Goal: Task Accomplishment & Management: Manage account settings

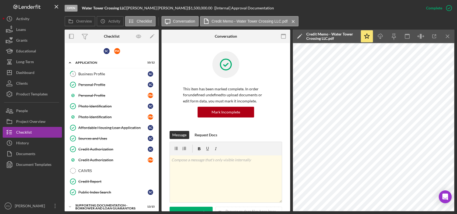
scroll to position [129, 0]
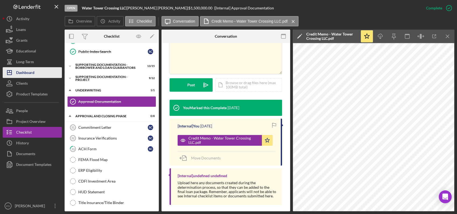
click at [32, 70] on div "Dashboard" at bounding box center [25, 73] width 18 height 12
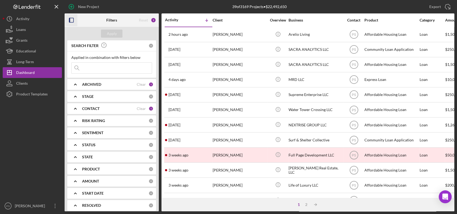
click at [69, 21] on rect "button" at bounding box center [69, 20] width 1 height 4
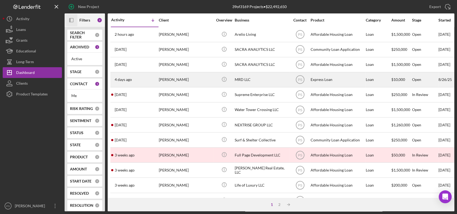
click at [190, 79] on div "[PERSON_NAME]" at bounding box center [186, 80] width 54 height 14
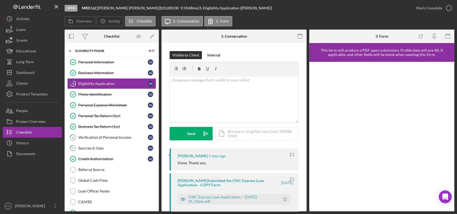
click at [276, 14] on div "Open MRD LLC | [PERSON_NAME] | $10,000.00 9.5 % 48 mo | 3. Eligibility Applicat…" at bounding box center [238, 8] width 346 height 16
click at [106, 116] on div "Personal Tax Return (1yr)" at bounding box center [112, 116] width 69 height 4
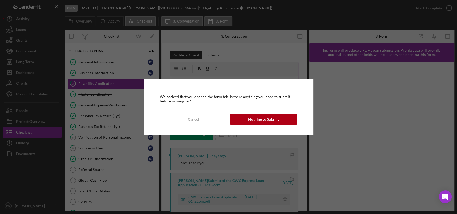
click at [258, 120] on div "Nothing to Submit" at bounding box center [263, 119] width 31 height 11
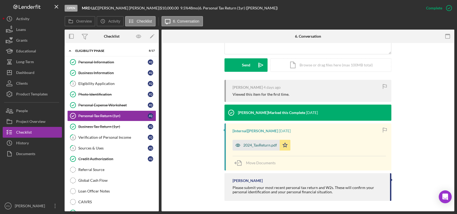
click at [267, 145] on div "2024_TaxReturn.pdf" at bounding box center [260, 145] width 34 height 4
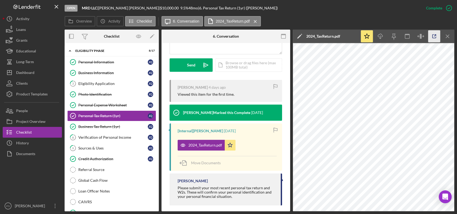
click at [432, 36] on icon "button" at bounding box center [434, 36] width 12 height 12
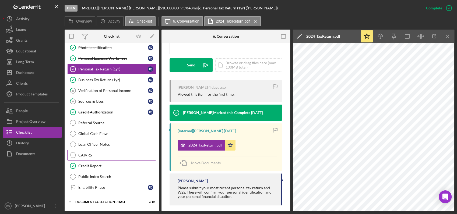
scroll to position [60, 0]
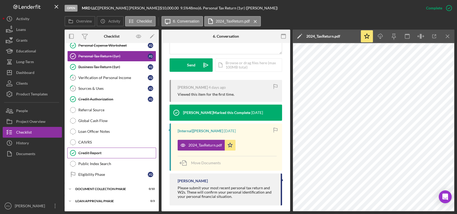
click at [101, 152] on div "Credit Report" at bounding box center [117, 153] width 78 height 4
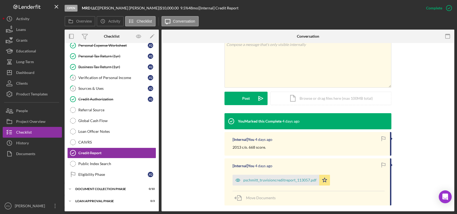
scroll to position [114, 0]
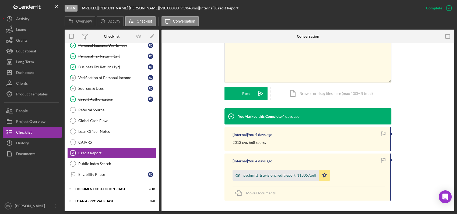
click at [279, 173] on div "pschmitt_truvisioncreditreport_113057.pdf" at bounding box center [279, 175] width 73 height 4
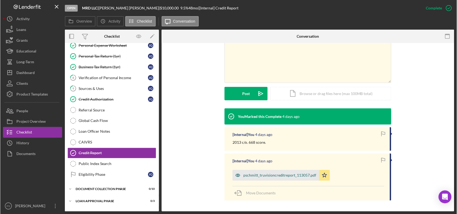
scroll to position [120, 0]
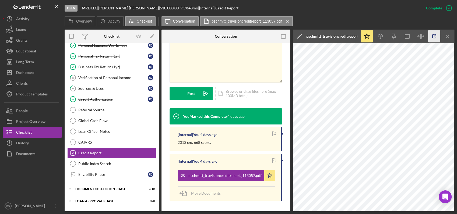
click at [435, 34] on icon "button" at bounding box center [434, 36] width 12 height 12
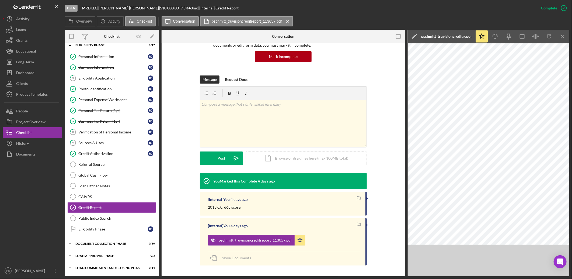
scroll to position [49, 0]
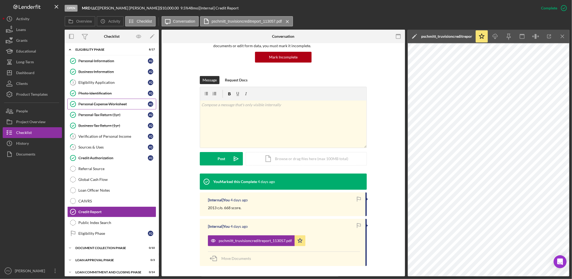
click at [119, 102] on div "Personal Expense Worksheet" at bounding box center [112, 104] width 69 height 4
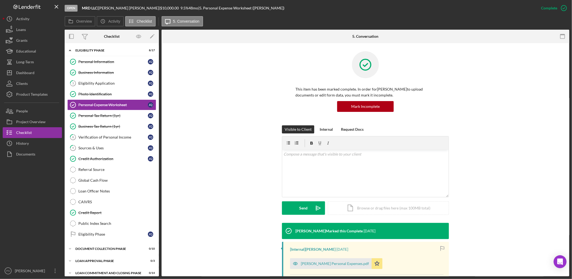
scroll to position [1, 0]
click at [352, 214] on div "[PERSON_NAME] Personal Expenses.pdf" at bounding box center [335, 263] width 68 height 4
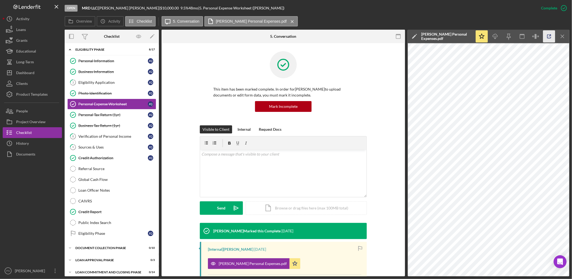
click at [457, 38] on icon "button" at bounding box center [549, 37] width 4 height 4
click at [33, 141] on button "Icon/History History" at bounding box center [32, 143] width 59 height 11
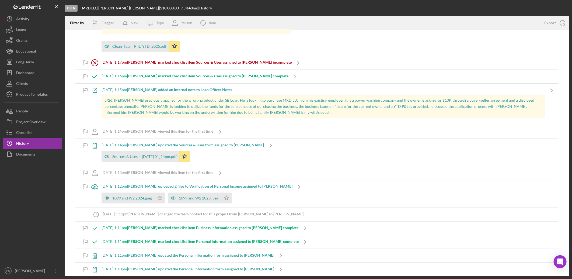
scroll to position [399, 0]
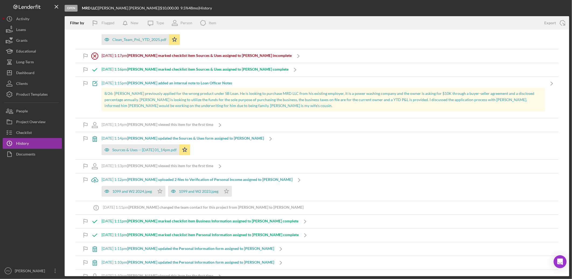
click at [258, 177] on b "[PERSON_NAME] uploaded 2 files to Verification of Personal Income assigned to […" at bounding box center [209, 179] width 165 height 5
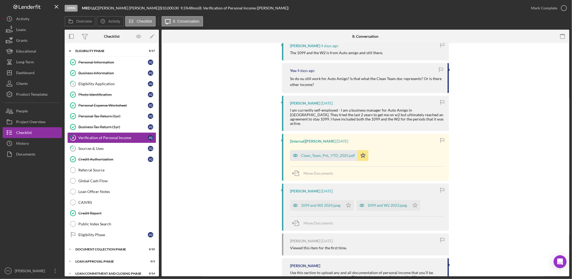
scroll to position [159, 0]
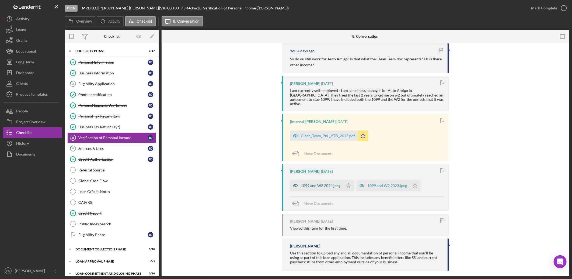
click at [311, 183] on div "1099 and W2 2024.jpeg" at bounding box center [321, 185] width 40 height 4
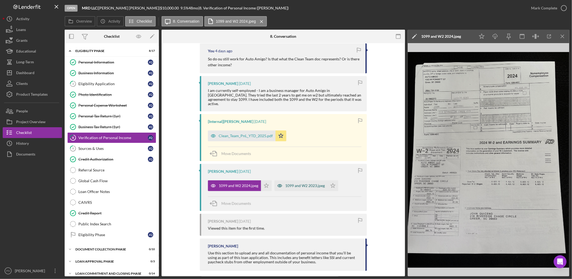
click at [310, 183] on div "1099 and W2 2023.jpeg" at bounding box center [305, 185] width 40 height 4
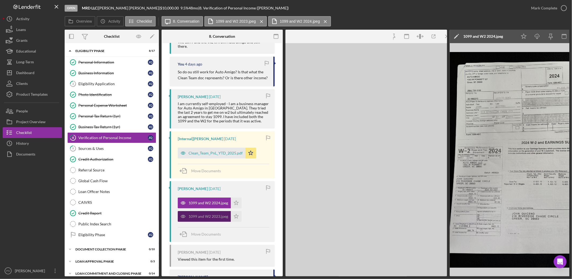
scroll to position [172, 0]
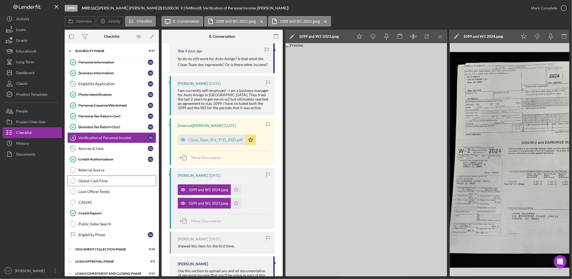
click at [107, 179] on div "Global Cash Flow" at bounding box center [117, 181] width 78 height 4
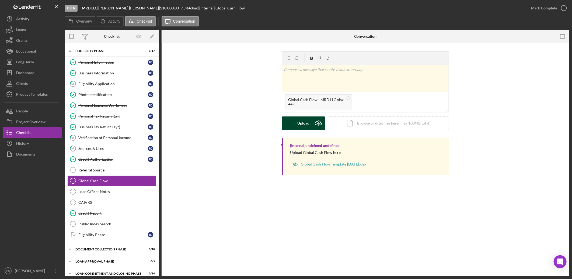
click at [317, 123] on icon "Icon/Upload" at bounding box center [318, 122] width 13 height 13
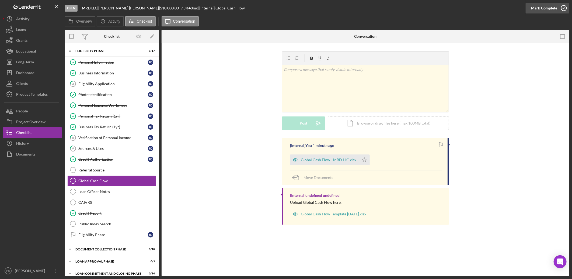
click at [457, 8] on icon "button" at bounding box center [563, 7] width 13 height 13
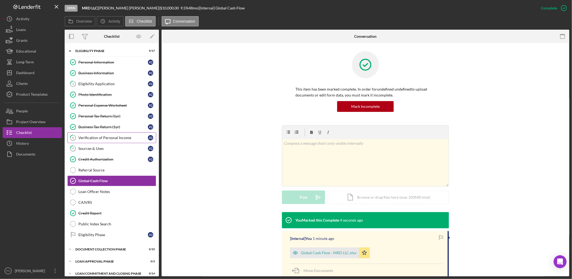
click at [125, 135] on div "Verification of Personal Income" at bounding box center [112, 137] width 69 height 4
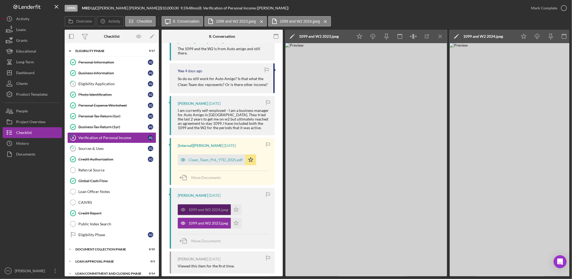
scroll to position [159, 0]
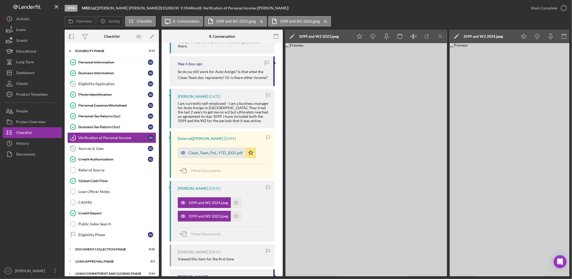
click at [217, 151] on div "Clean_Team_PnL_YTD_2025.pdf" at bounding box center [216, 153] width 54 height 4
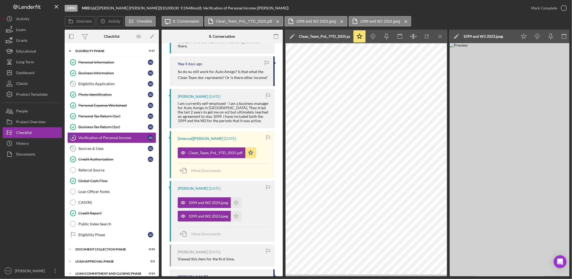
scroll to position [160, 0]
click at [28, 73] on div "Dashboard" at bounding box center [25, 73] width 18 height 12
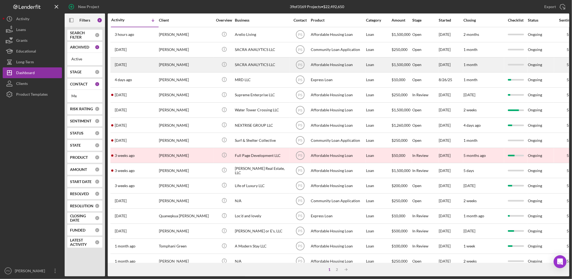
click at [201, 60] on div "[PERSON_NAME]" at bounding box center [186, 65] width 54 height 14
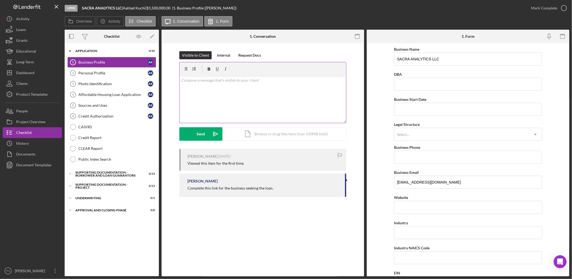
click at [243, 82] on p at bounding box center [262, 80] width 163 height 6
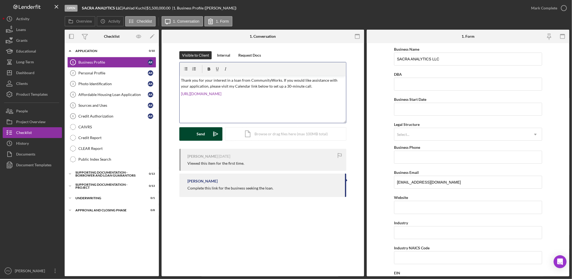
click at [211, 130] on icon "Icon/icon-invite-send" at bounding box center [215, 133] width 13 height 13
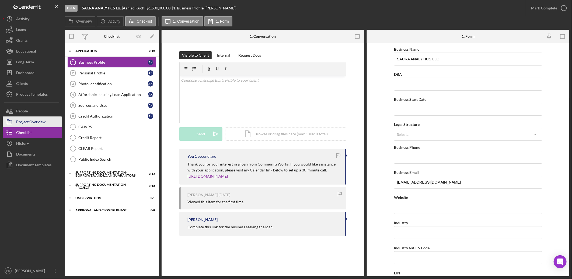
click at [51, 122] on button "Project Overview" at bounding box center [32, 121] width 59 height 11
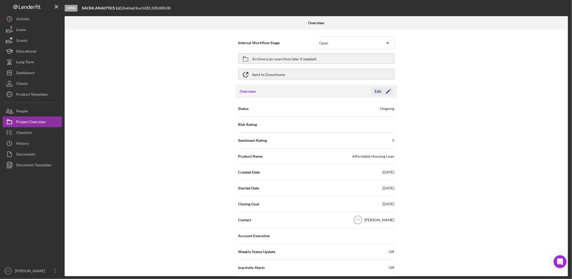
click at [379, 93] on div "Edit" at bounding box center [378, 91] width 7 height 8
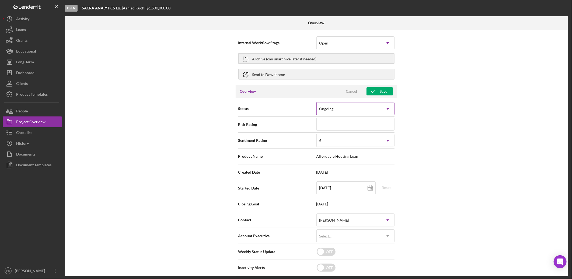
click at [360, 109] on div "Ongoing" at bounding box center [349, 109] width 65 height 12
click at [367, 108] on div "Ongoing" at bounding box center [349, 109] width 65 height 12
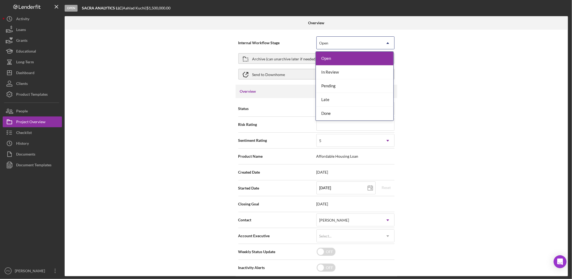
click at [385, 42] on icon "Icon/Dropdown Arrow" at bounding box center [387, 43] width 13 height 13
click at [372, 69] on div "In Review" at bounding box center [355, 72] width 78 height 14
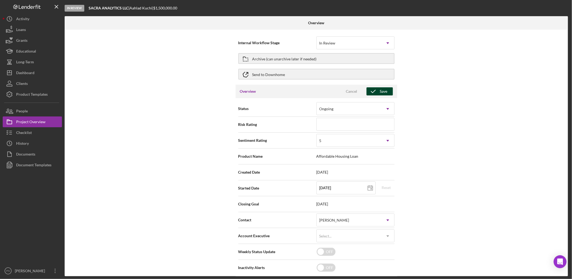
click at [386, 90] on button "Save" at bounding box center [380, 91] width 26 height 8
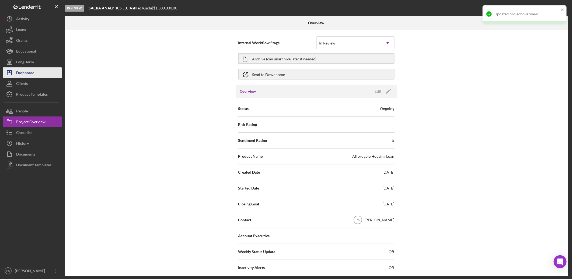
click at [40, 71] on button "Icon/Dashboard Dashboard" at bounding box center [32, 72] width 59 height 11
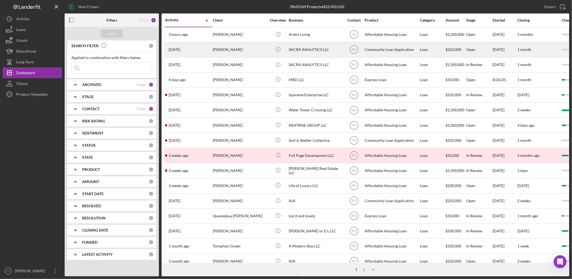
click at [225, 51] on div "[PERSON_NAME]" at bounding box center [240, 50] width 54 height 14
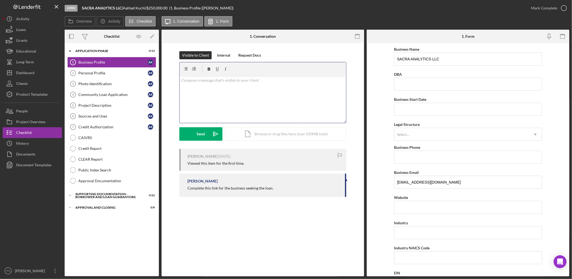
click at [239, 77] on p at bounding box center [262, 80] width 163 height 6
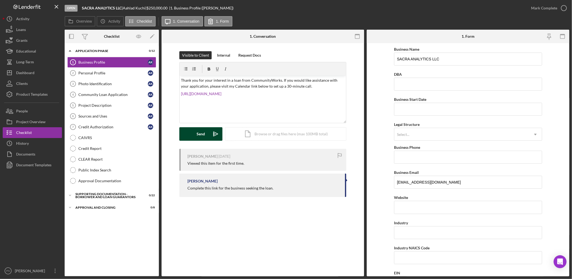
click at [212, 134] on icon "Icon/icon-invite-send" at bounding box center [215, 133] width 13 height 13
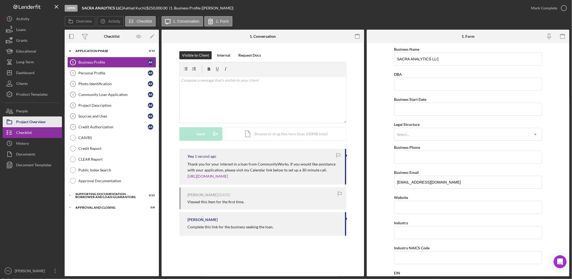
click at [46, 120] on button "Project Overview" at bounding box center [32, 121] width 59 height 11
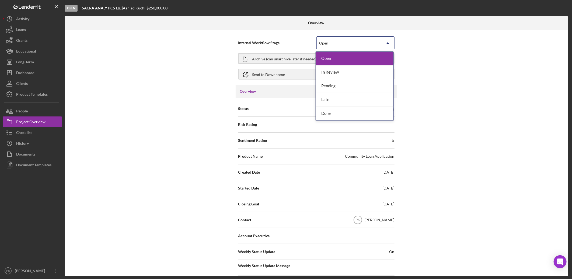
click at [386, 44] on icon "Icon/Dropdown Arrow" at bounding box center [387, 43] width 13 height 13
click at [356, 71] on div "In Review" at bounding box center [355, 72] width 78 height 14
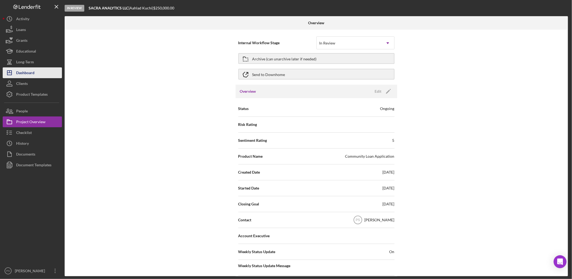
click at [36, 73] on button "Icon/Dashboard Dashboard" at bounding box center [32, 72] width 59 height 11
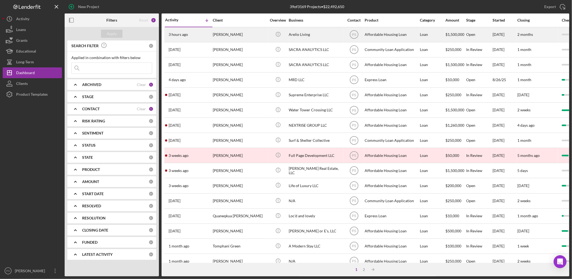
click at [245, 37] on div "[PERSON_NAME]" at bounding box center [240, 34] width 54 height 14
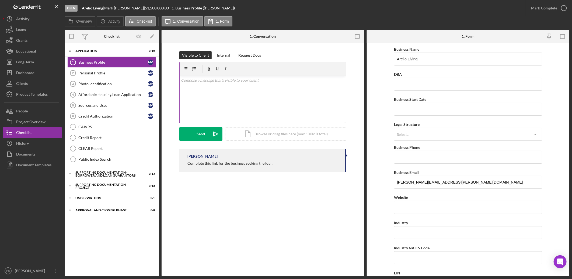
click at [270, 84] on div "v Color teal Color pink Remove color Add row above Add row below Add column bef…" at bounding box center [263, 99] width 166 height 47
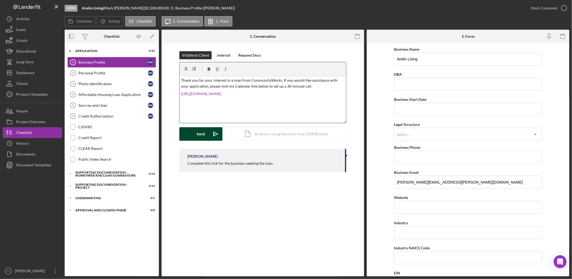
click at [207, 133] on button "Send Icon/icon-invite-send" at bounding box center [200, 133] width 43 height 13
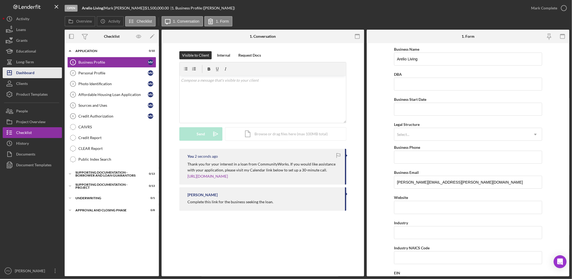
click at [32, 74] on div "Dashboard" at bounding box center [25, 73] width 18 height 12
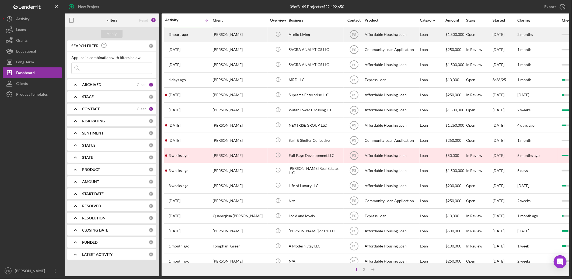
click at [220, 35] on div "[PERSON_NAME]" at bounding box center [240, 34] width 54 height 14
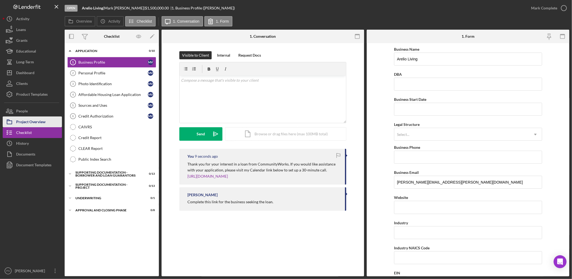
click at [29, 122] on div "Project Overview" at bounding box center [30, 122] width 29 height 12
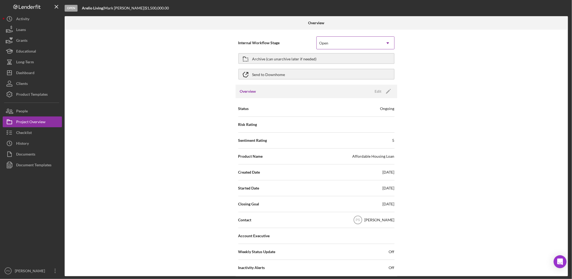
click at [337, 44] on div "Open" at bounding box center [349, 43] width 65 height 12
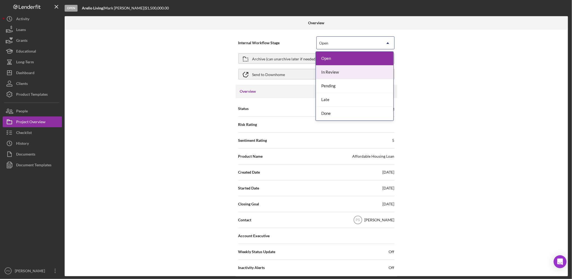
click at [334, 69] on div "In Review" at bounding box center [355, 72] width 78 height 14
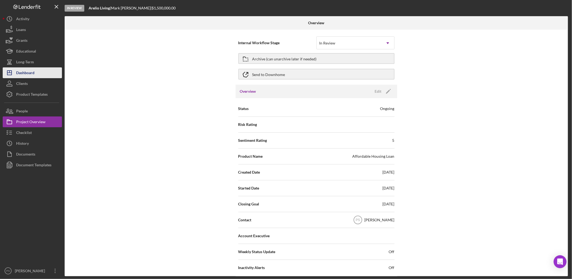
click at [38, 72] on button "Icon/Dashboard Dashboard" at bounding box center [32, 72] width 59 height 11
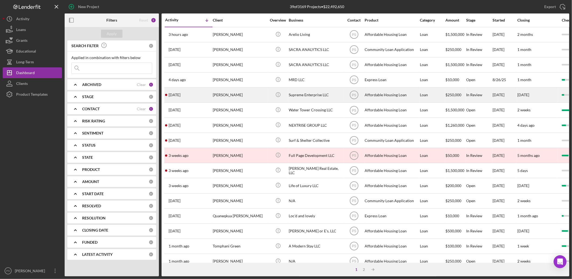
click at [263, 92] on div "[PERSON_NAME]" at bounding box center [240, 95] width 54 height 14
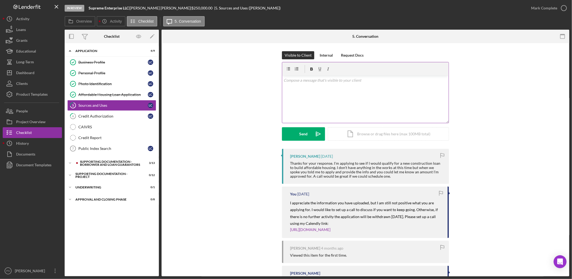
click at [332, 87] on div "v Color teal Color pink Remove color Add row above Add row below Add column bef…" at bounding box center [365, 99] width 166 height 47
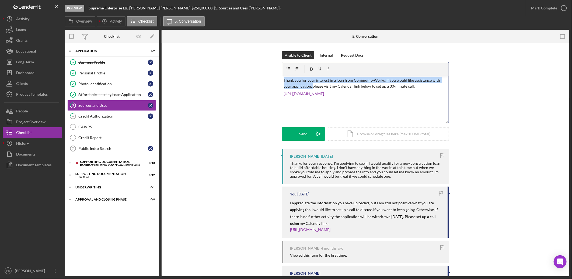
drag, startPoint x: 293, startPoint y: 87, endPoint x: 275, endPoint y: 80, distance: 19.2
click at [276, 79] on div "Visible to Client Internal Request Docs v Color teal Color pink Remove color Ad…" at bounding box center [366, 99] width 392 height 97
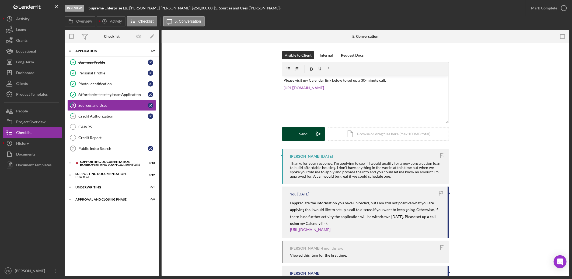
click at [310, 131] on button "Send Icon/icon-invite-send" at bounding box center [303, 133] width 43 height 13
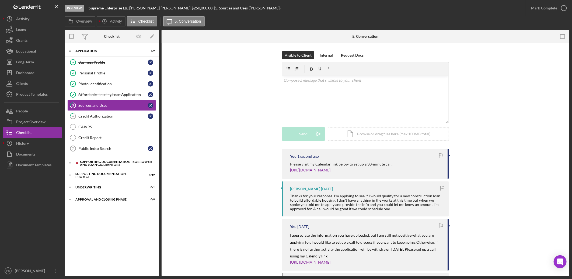
click at [92, 160] on div "Supporting Documentation - Borrower and Loan Guarantors" at bounding box center [116, 163] width 72 height 6
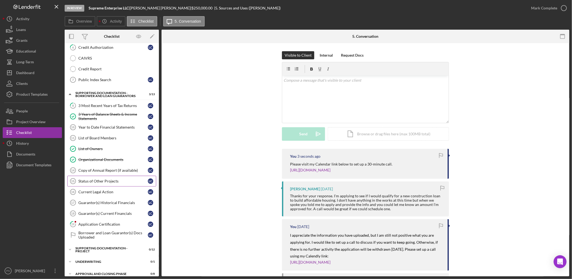
scroll to position [69, 0]
click at [113, 214] on div "Application Certification" at bounding box center [112, 224] width 69 height 4
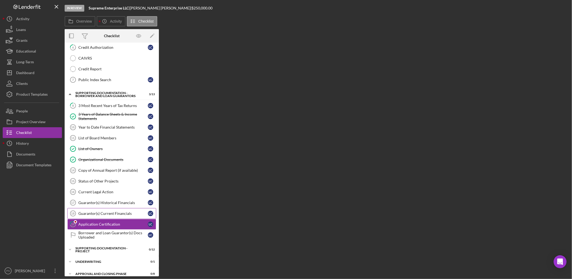
scroll to position [69, 0]
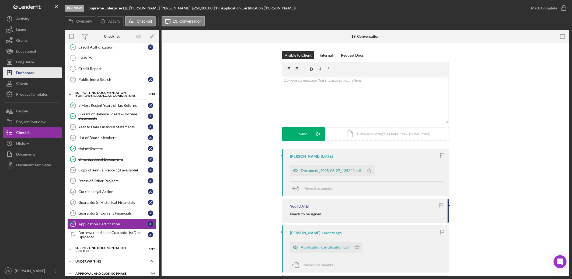
click at [25, 71] on div "Dashboard" at bounding box center [25, 73] width 18 height 12
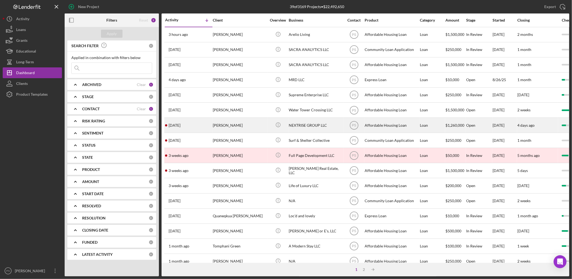
click at [304, 123] on div "NEXTRISE GROUP LLC" at bounding box center [316, 125] width 54 height 14
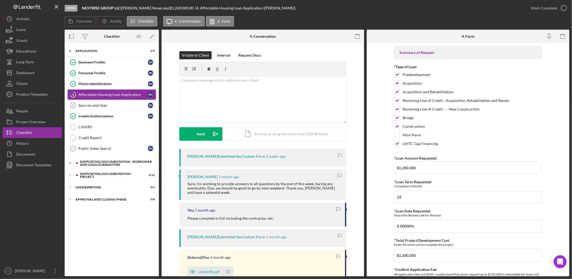
click at [71, 159] on icon "Icon/Expander" at bounding box center [70, 163] width 11 height 11
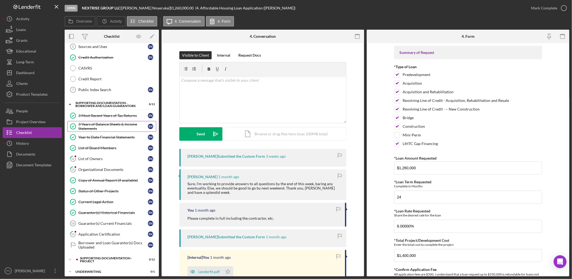
scroll to position [69, 0]
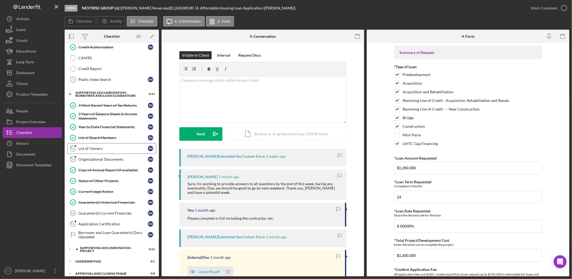
click at [115, 143] on link "12 List of Owners E N" at bounding box center [111, 148] width 89 height 11
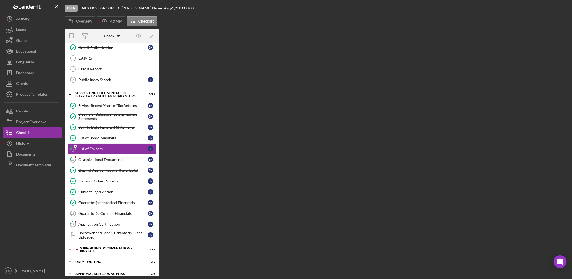
scroll to position [69, 0]
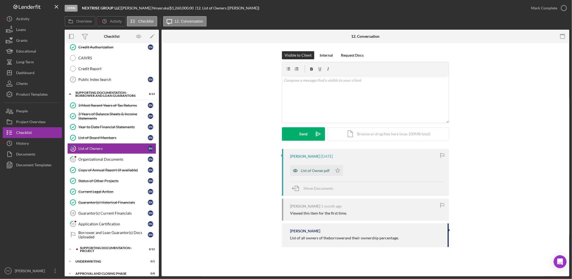
click at [317, 170] on div "List of Owner.pdf" at bounding box center [315, 170] width 29 height 4
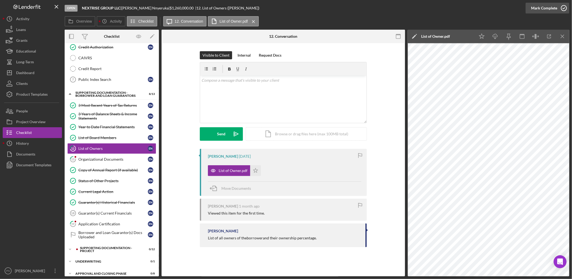
click at [457, 6] on icon "button" at bounding box center [563, 7] width 13 height 13
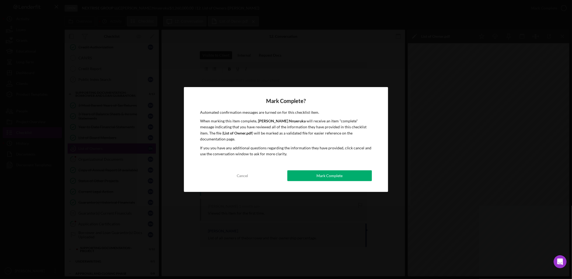
drag, startPoint x: 331, startPoint y: 172, endPoint x: 322, endPoint y: 172, distance: 8.9
click at [331, 172] on div "Mark Complete" at bounding box center [329, 175] width 26 height 11
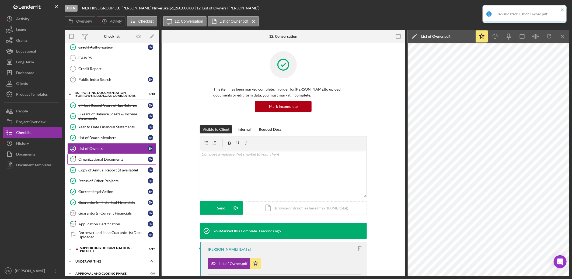
click at [109, 157] on div "Organizational Documents" at bounding box center [112, 159] width 69 height 4
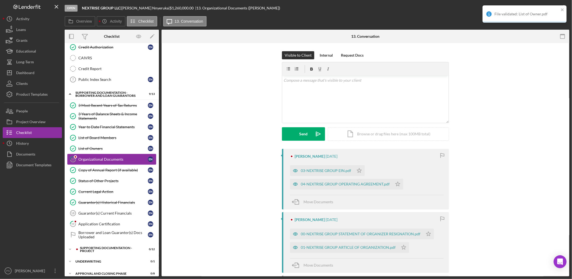
scroll to position [69, 0]
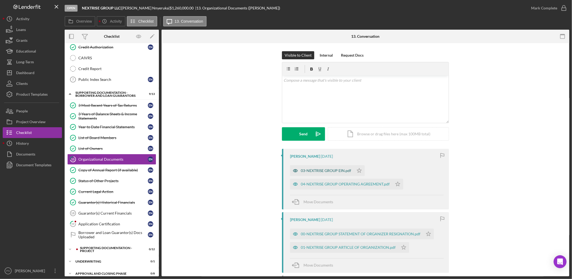
click at [323, 167] on div "03-NEXTRISE GROUP EIN.pdf" at bounding box center [322, 170] width 64 height 11
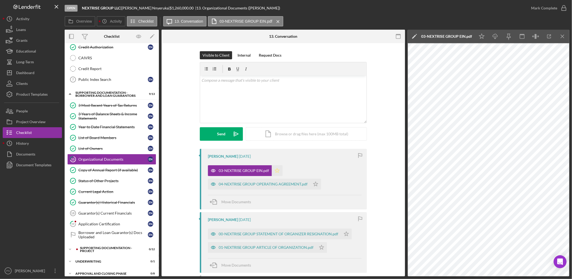
click at [273, 169] on icon "Icon/Star" at bounding box center [277, 170] width 11 height 11
click at [272, 182] on div "04-NEXTRISE GROUP OPERATING AGREEMENT.pdf" at bounding box center [259, 184] width 102 height 11
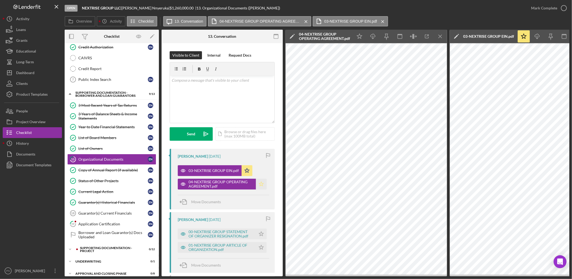
click at [259, 182] on icon "Icon/Star" at bounding box center [261, 184] width 11 height 11
click at [241, 214] on div "00-NEXTRISE GROUP STATEMENT OF ORGANIZER RESIGNATION.pdf" at bounding box center [221, 233] width 65 height 9
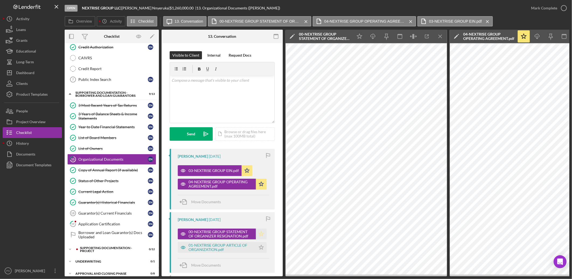
click at [260, 214] on icon "Icon/Star" at bounding box center [261, 233] width 11 height 11
click at [245, 214] on div "01-NEXTRISE GROUP ARTICLE OF ORGANIZATION.pdf" at bounding box center [221, 247] width 65 height 9
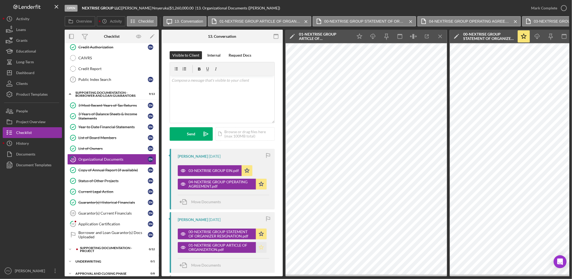
click at [263, 214] on icon "Icon/Star" at bounding box center [261, 247] width 11 height 11
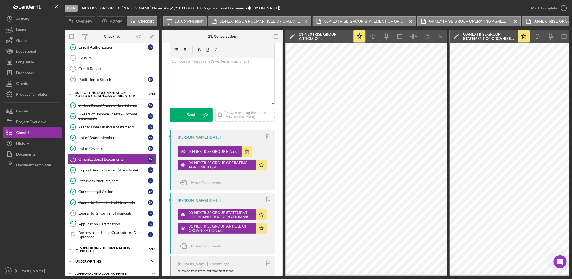
scroll to position [68, 0]
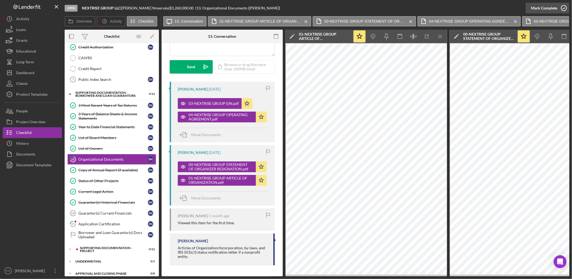
click at [457, 4] on icon "button" at bounding box center [563, 7] width 13 height 13
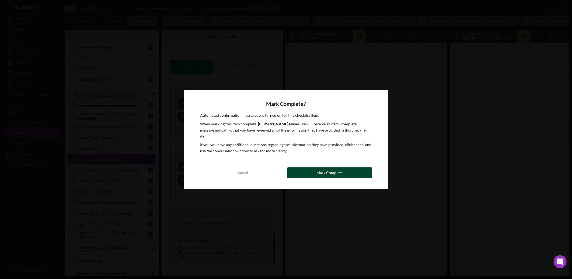
click at [330, 172] on div "Mark Complete" at bounding box center [329, 172] width 26 height 11
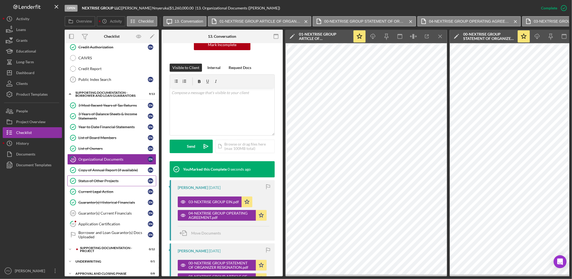
scroll to position [148, 0]
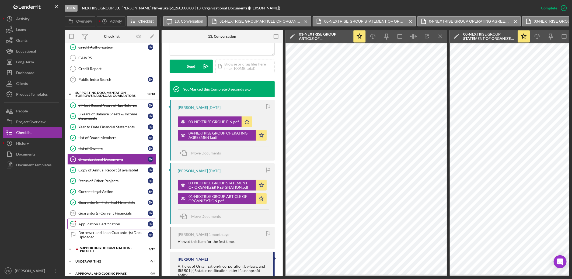
click at [114, 214] on link "19 Application Certification E N" at bounding box center [111, 223] width 89 height 11
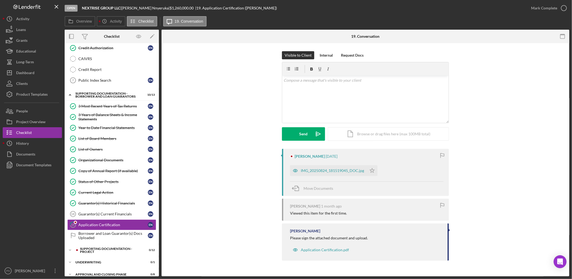
scroll to position [69, 0]
click at [373, 169] on polygon "button" at bounding box center [372, 170] width 5 height 4
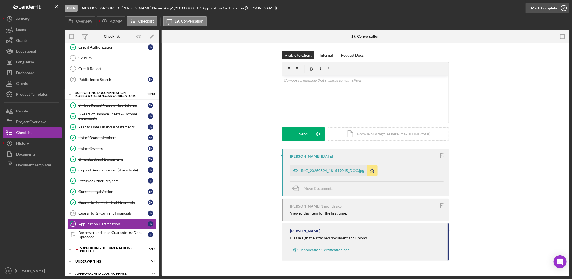
click at [457, 8] on icon "button" at bounding box center [563, 7] width 13 height 13
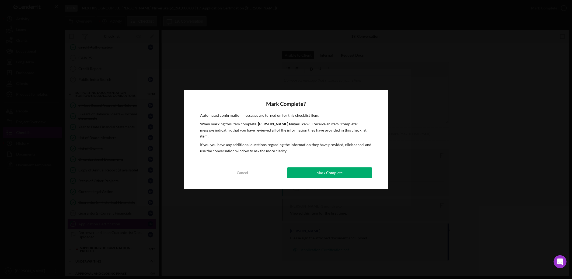
click at [326, 170] on div "Mark Complete" at bounding box center [329, 172] width 26 height 11
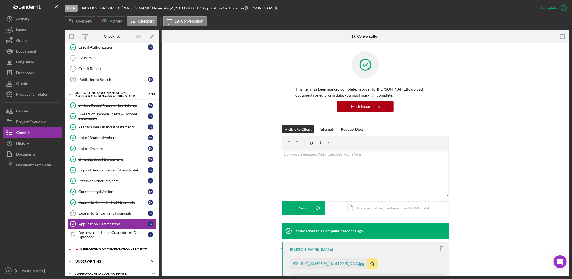
click at [71, 214] on icon "Icon/Expander" at bounding box center [70, 249] width 11 height 11
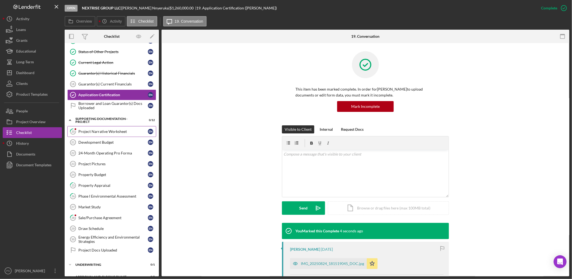
click at [116, 126] on link "20 Project Narrative Worksheet E N" at bounding box center [111, 131] width 89 height 11
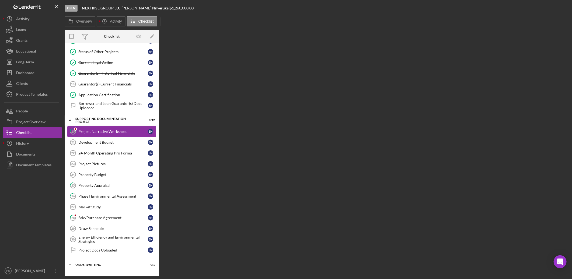
scroll to position [198, 0]
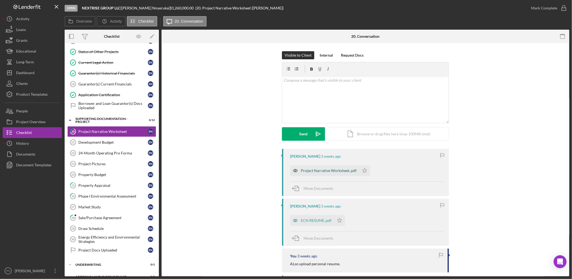
click at [341, 170] on div "Project Narrative Worksheet..pdf" at bounding box center [329, 170] width 56 height 4
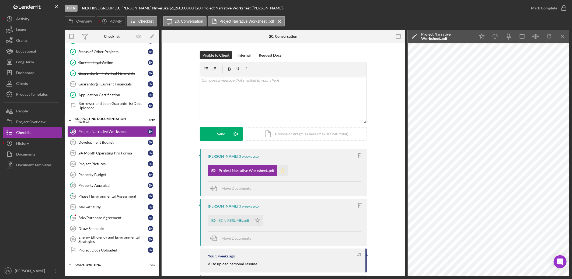
click at [280, 169] on icon "Icon/Star" at bounding box center [282, 170] width 11 height 11
click at [233, 214] on div "ECN RESUME..pdf" at bounding box center [234, 220] width 31 height 4
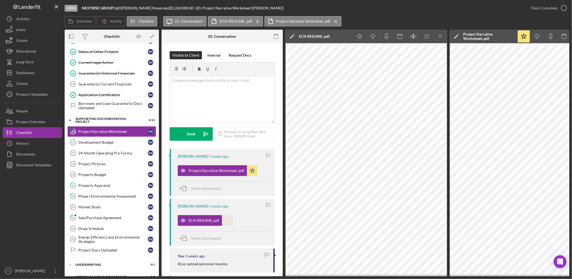
click at [229, 214] on icon "Icon/Star" at bounding box center [227, 220] width 11 height 11
click at [457, 4] on div "Mark Complete" at bounding box center [548, 8] width 44 height 16
click at [457, 6] on icon "button" at bounding box center [563, 7] width 13 height 13
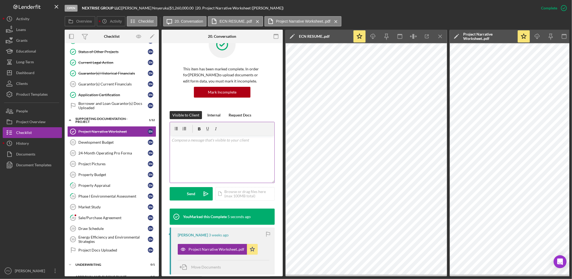
scroll to position [0, 0]
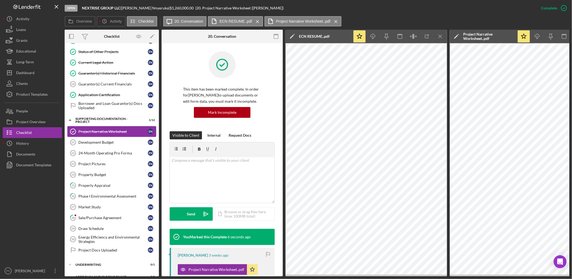
click at [113, 128] on link "Project Narrative Worksheet Project Narrative Worksheet E N" at bounding box center [111, 131] width 89 height 11
click at [114, 140] on div "Development Budget" at bounding box center [112, 142] width 69 height 4
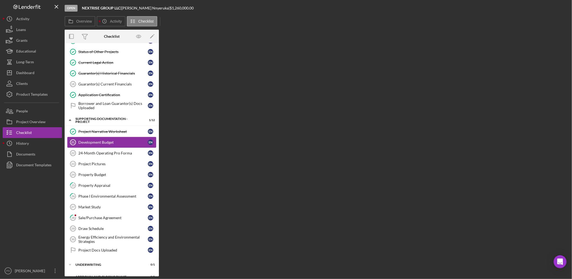
scroll to position [198, 0]
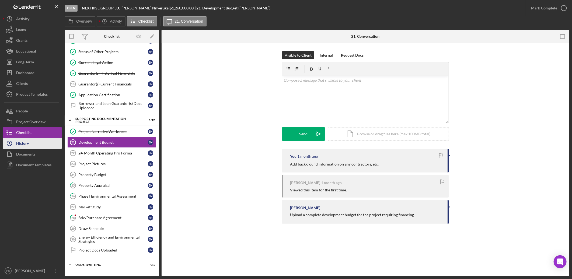
click at [41, 143] on button "Icon/History History" at bounding box center [32, 143] width 59 height 11
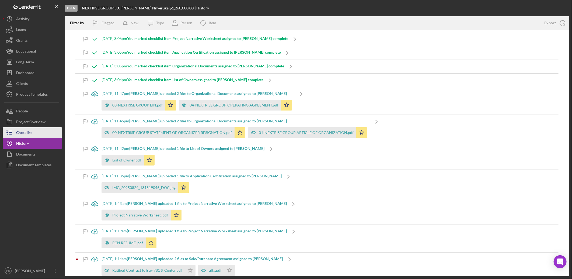
click at [42, 132] on button "Checklist" at bounding box center [32, 132] width 59 height 11
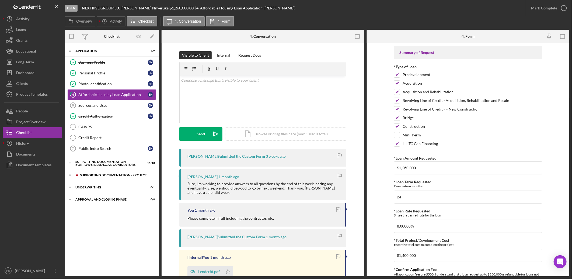
click at [69, 170] on icon "Icon/Expander" at bounding box center [70, 175] width 11 height 11
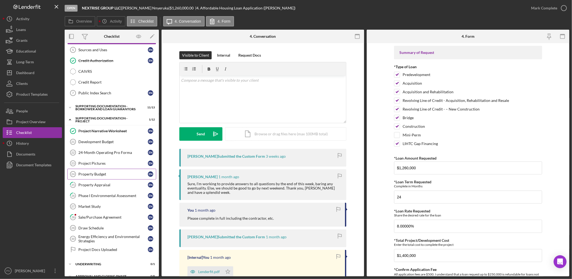
scroll to position [58, 0]
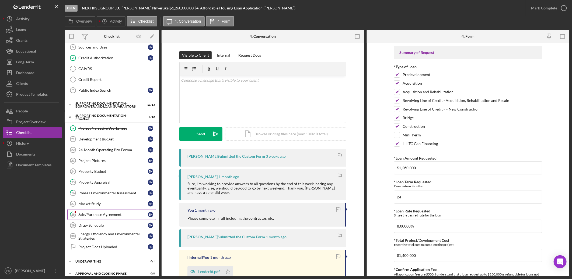
click at [94, 212] on div "Sale/Purchase Agreement" at bounding box center [112, 214] width 69 height 4
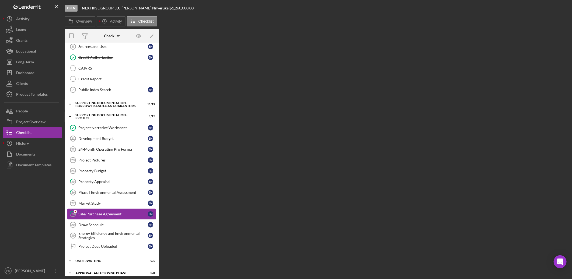
scroll to position [58, 0]
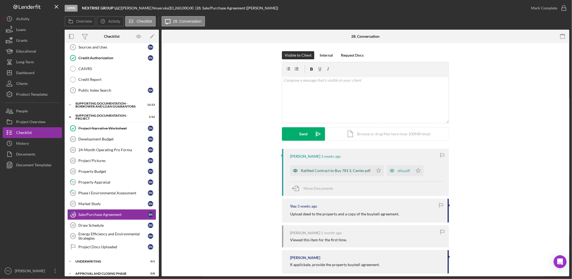
click at [331, 166] on div "Ratified Contract to Buy 781 S. Center.pdf" at bounding box center [331, 170] width 83 height 11
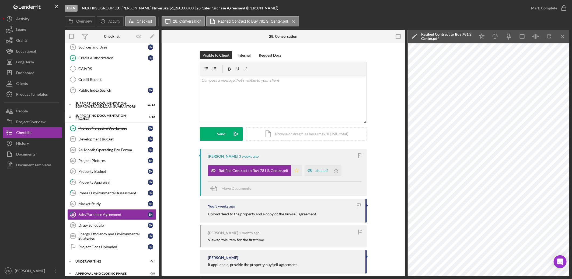
click at [295, 170] on icon "Icon/Star" at bounding box center [296, 170] width 11 height 11
click at [320, 171] on div "alta.pdf" at bounding box center [321, 170] width 13 height 4
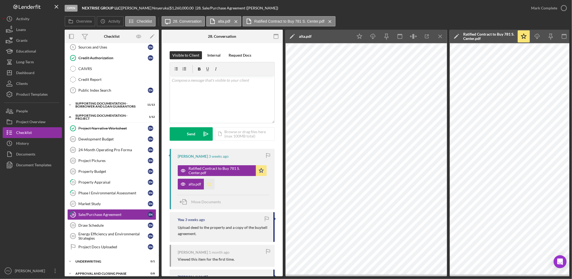
click at [209, 183] on icon "Icon/Star" at bounding box center [209, 184] width 11 height 11
click at [457, 7] on icon "button" at bounding box center [563, 7] width 13 height 13
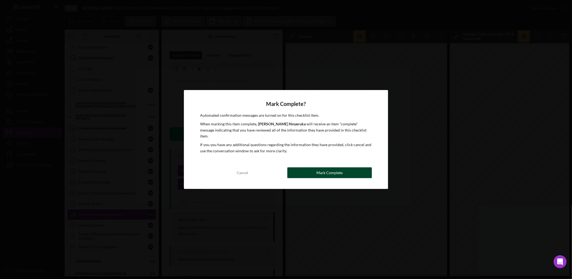
click at [331, 173] on div "Mark Complete" at bounding box center [329, 172] width 26 height 11
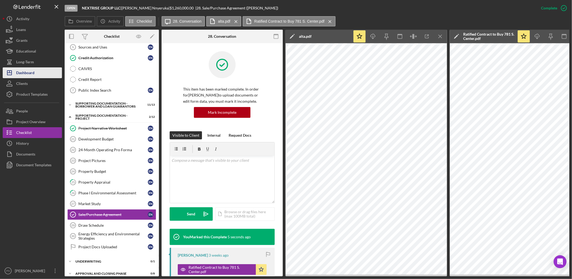
click at [42, 72] on button "Icon/Dashboard Dashboard" at bounding box center [32, 72] width 59 height 11
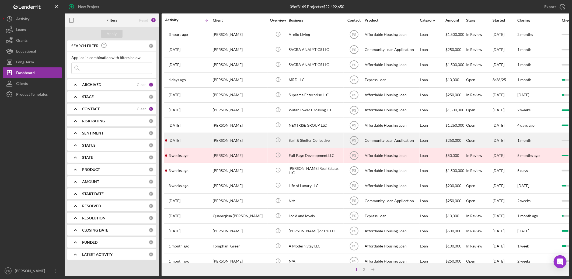
click at [257, 136] on div "[PERSON_NAME]" at bounding box center [240, 140] width 54 height 14
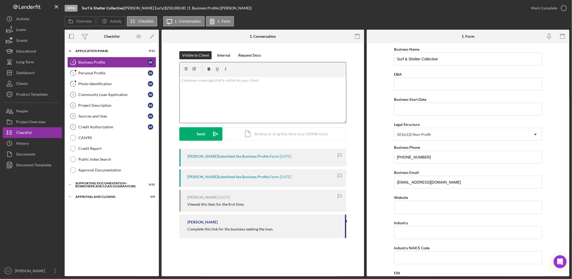
click at [228, 81] on p at bounding box center [262, 80] width 163 height 6
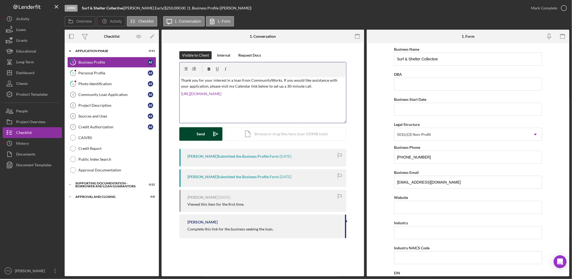
click at [207, 131] on button "Send Icon/icon-invite-send" at bounding box center [200, 133] width 43 height 13
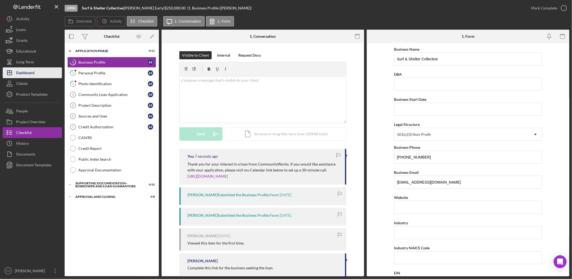
click at [36, 69] on button "Icon/Dashboard Dashboard" at bounding box center [32, 72] width 59 height 11
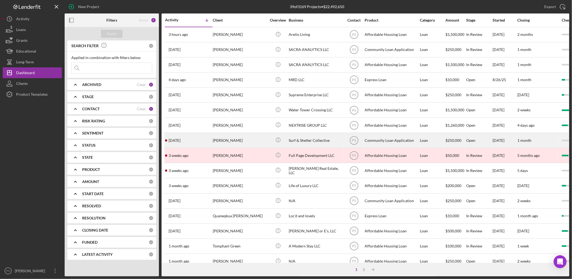
click at [253, 139] on div "[PERSON_NAME]" at bounding box center [240, 140] width 54 height 14
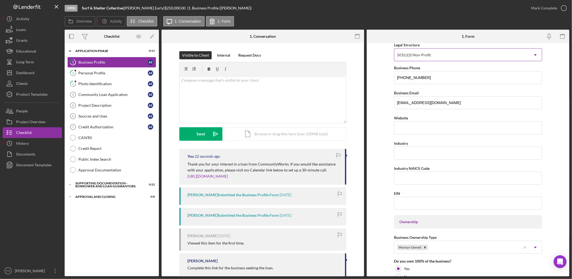
scroll to position [80, 0]
click at [92, 71] on div "Personal Profile" at bounding box center [112, 73] width 69 height 4
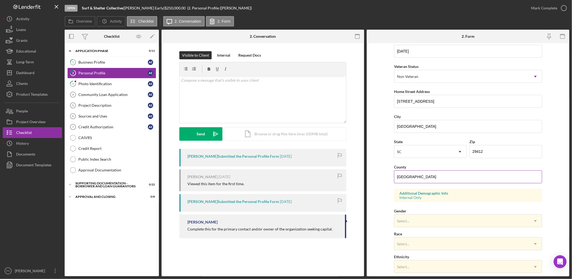
scroll to position [60, 0]
click at [457, 7] on icon "button" at bounding box center [563, 7] width 13 height 13
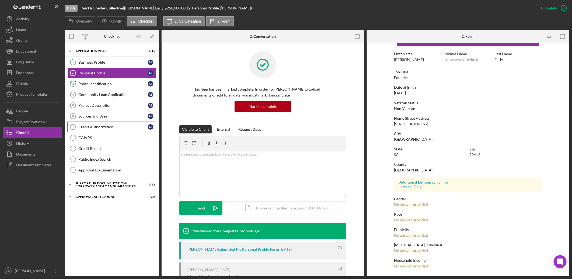
scroll to position [18, 0]
click at [116, 82] on div "Photo Identification" at bounding box center [112, 84] width 69 height 4
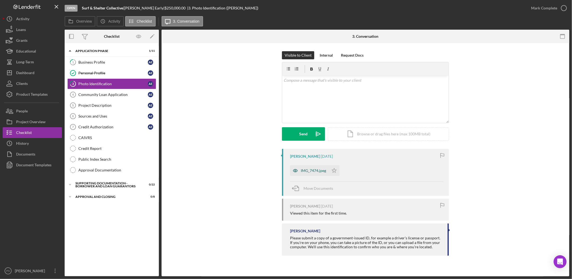
click at [320, 172] on div "IMG_7474.jpeg" at bounding box center [313, 170] width 25 height 4
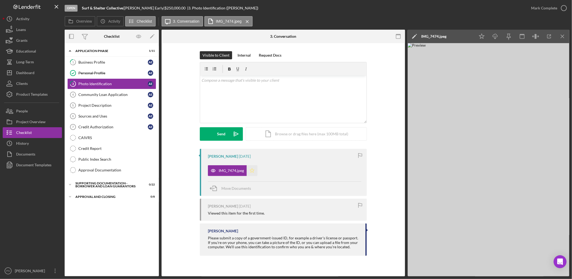
click at [253, 168] on icon "Icon/Star" at bounding box center [252, 170] width 11 height 11
click at [457, 8] on icon "button" at bounding box center [563, 7] width 13 height 13
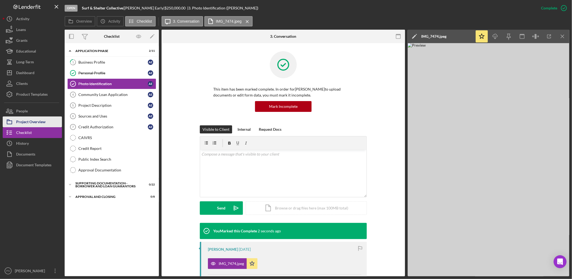
click at [48, 121] on button "Project Overview" at bounding box center [32, 121] width 59 height 11
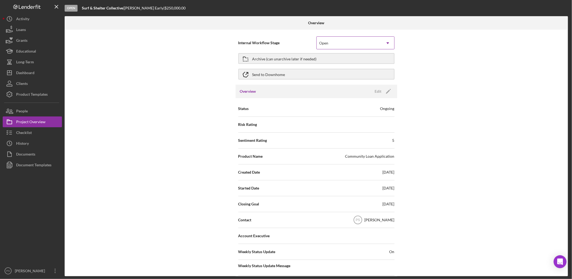
click at [361, 42] on div "Open" at bounding box center [349, 43] width 65 height 12
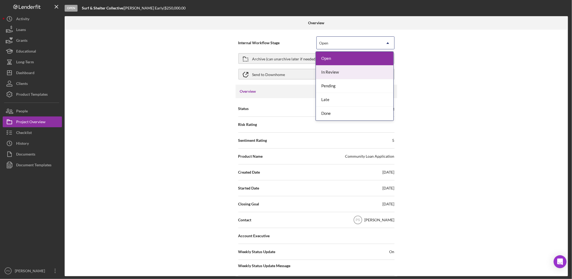
click at [334, 72] on div "In Review" at bounding box center [355, 72] width 78 height 14
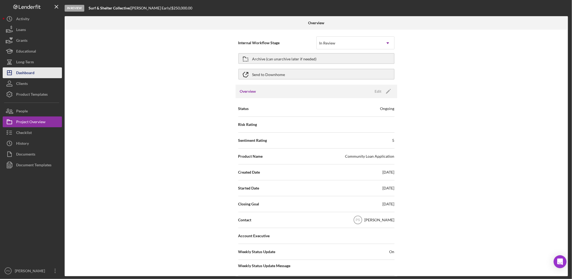
click at [39, 71] on button "Icon/Dashboard Dashboard" at bounding box center [32, 72] width 59 height 11
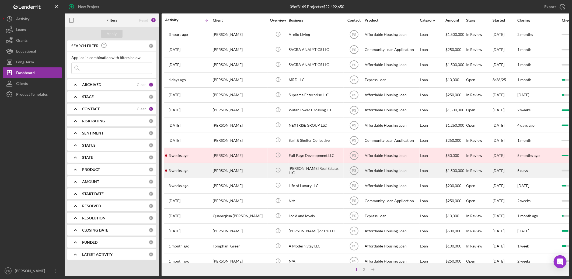
click at [306, 165] on div "[PERSON_NAME] Real Estate, LLC" at bounding box center [316, 170] width 54 height 14
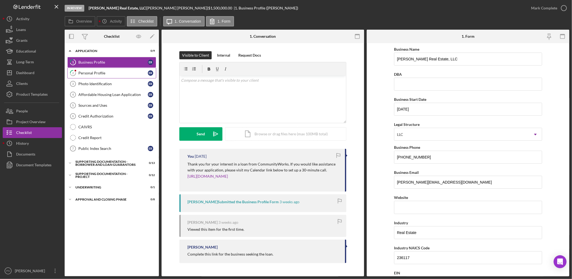
click at [96, 69] on link "2 Personal Profile E R" at bounding box center [111, 73] width 89 height 11
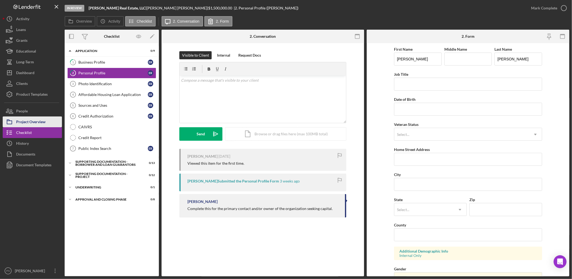
click at [49, 118] on button "Project Overview" at bounding box center [32, 121] width 59 height 11
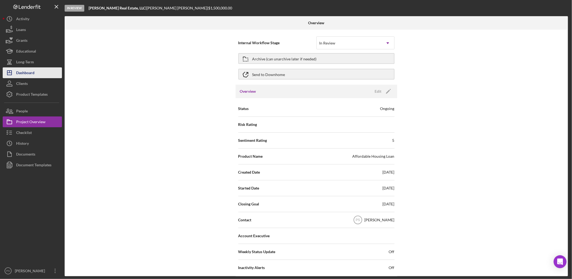
click at [37, 72] on button "Icon/Dashboard Dashboard" at bounding box center [32, 72] width 59 height 11
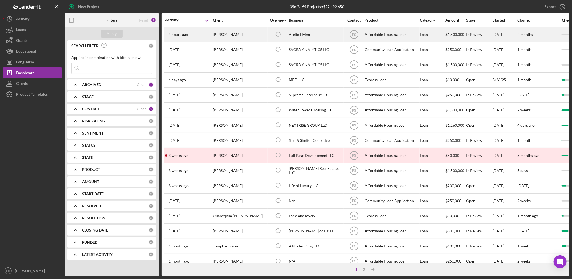
click at [237, 34] on div "[PERSON_NAME]" at bounding box center [240, 34] width 54 height 14
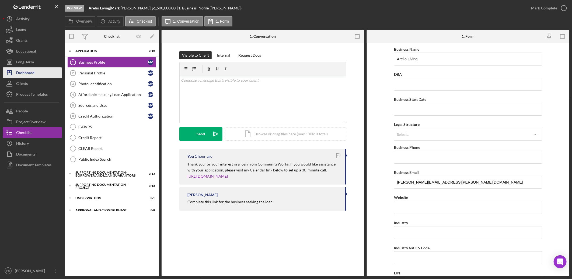
click at [35, 75] on button "Icon/Dashboard Dashboard" at bounding box center [32, 72] width 59 height 11
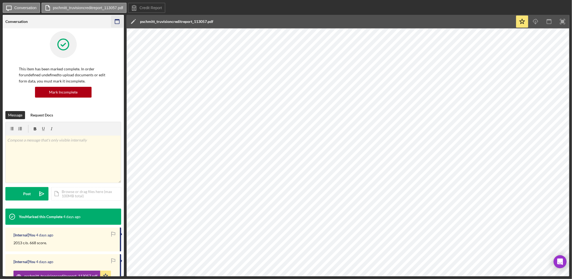
click at [112, 22] on icon "button" at bounding box center [117, 22] width 12 height 12
